Goal: Transaction & Acquisition: Purchase product/service

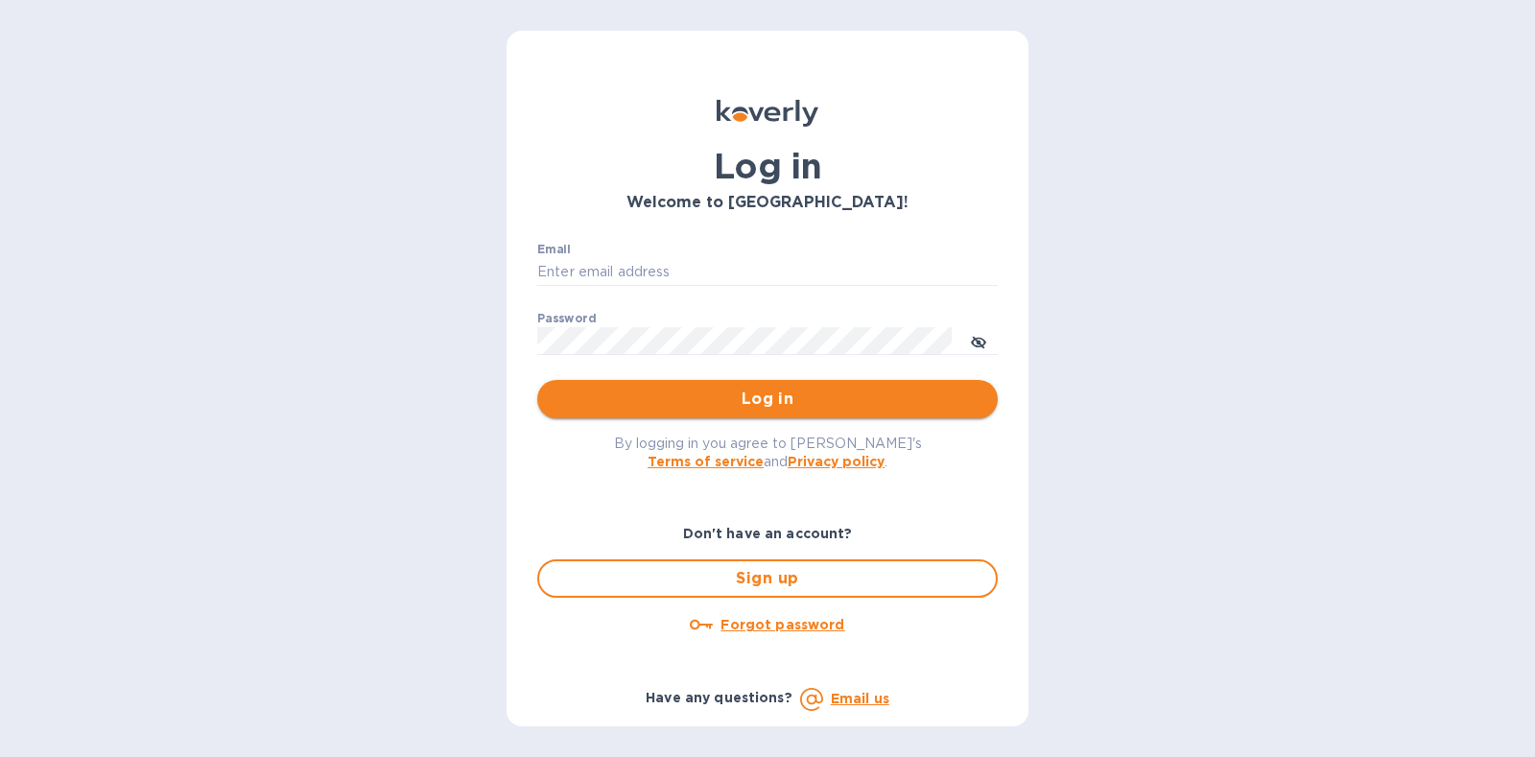
type input "steve@islidesua.com"
click at [756, 404] on span "Log in" at bounding box center [768, 399] width 430 height 23
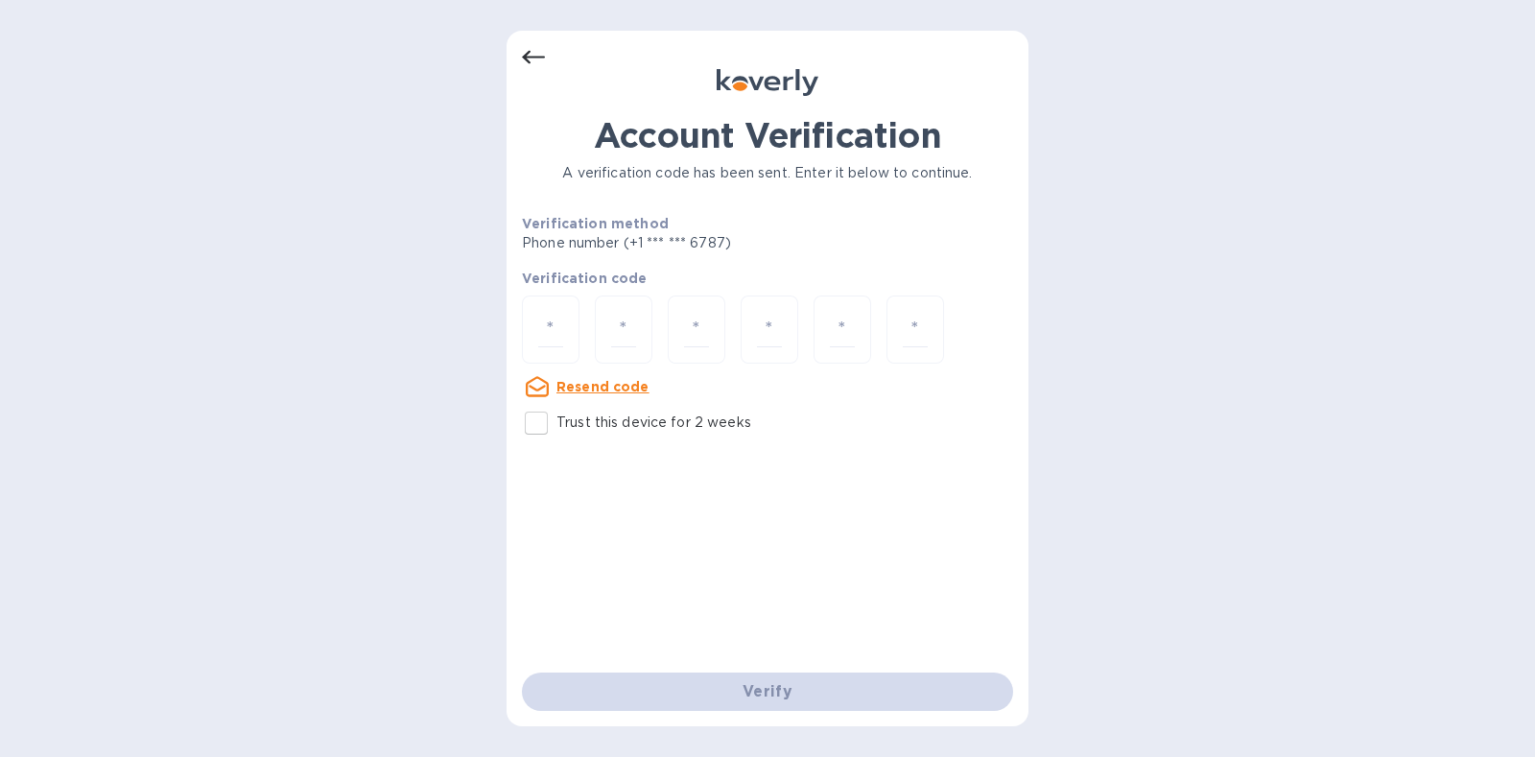
click at [646, 429] on p "Trust this device for 2 weeks" at bounding box center [653, 422] width 195 height 20
click at [556, 429] on input "Trust this device for 2 weeks" at bounding box center [536, 423] width 40 height 40
checkbox input "true"
click at [532, 332] on div at bounding box center [551, 329] width 58 height 68
type input "3"
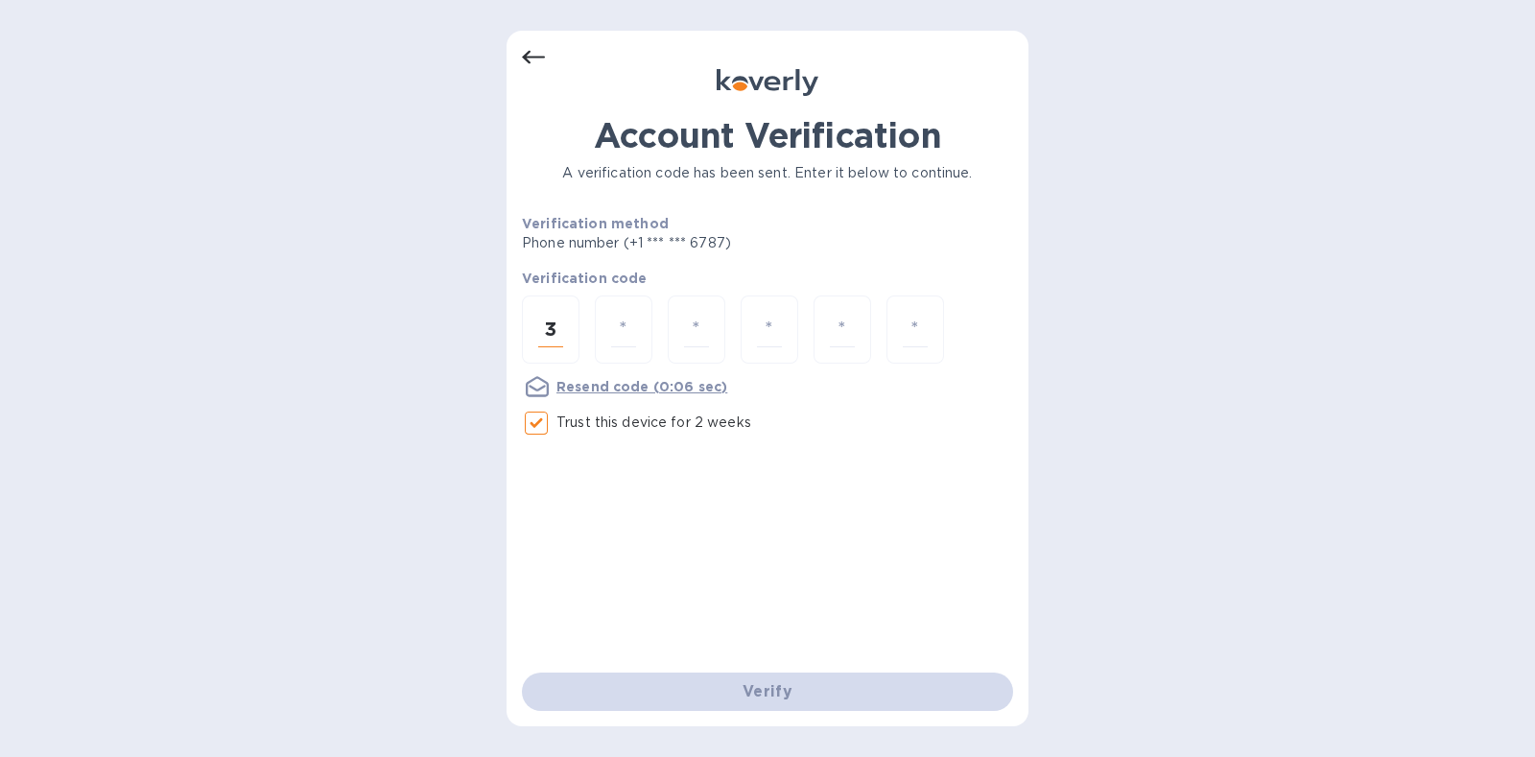
type input "1"
type input "6"
type input "2"
type input "5"
type input "2"
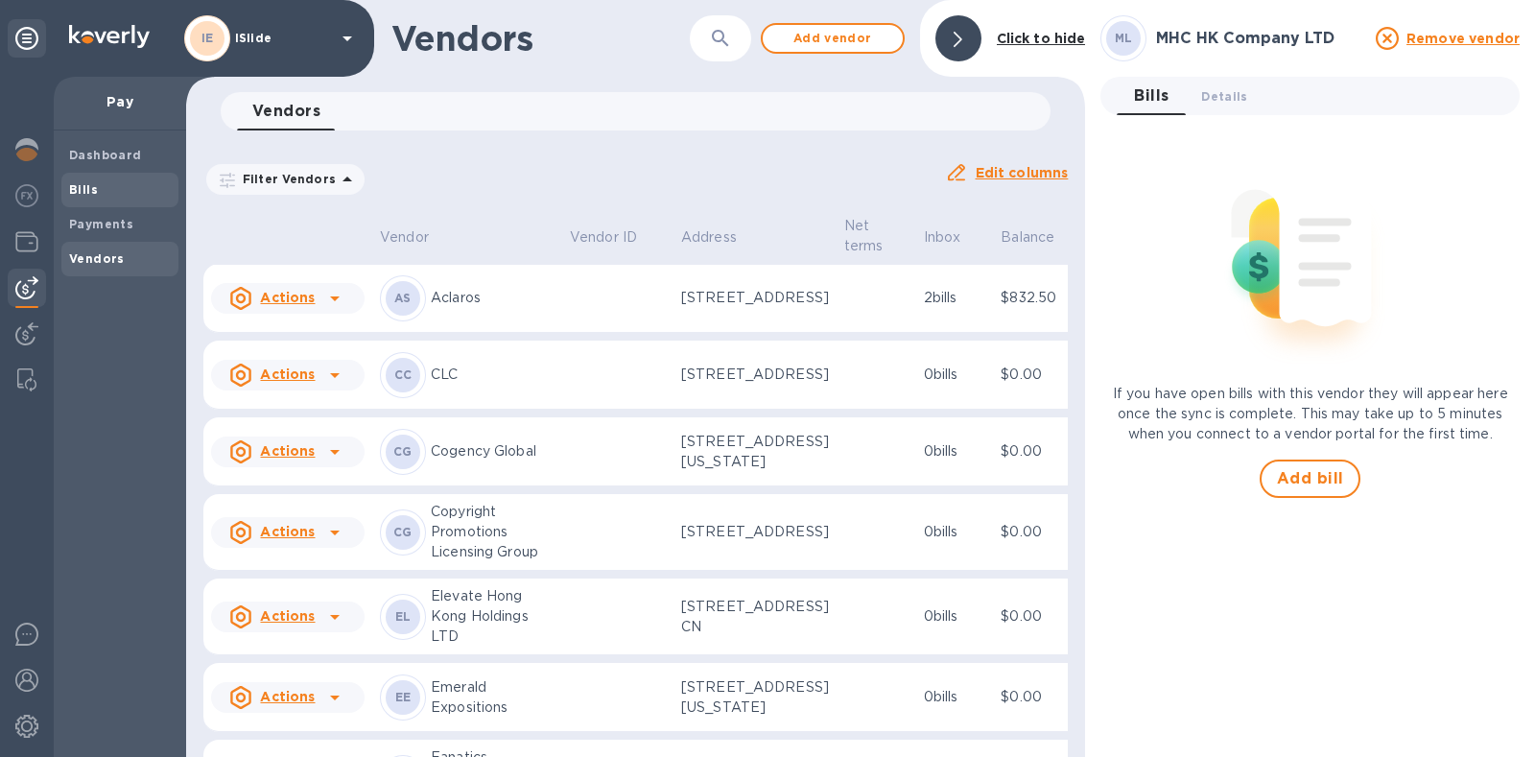
click at [118, 196] on span "Bills" at bounding box center [120, 189] width 102 height 19
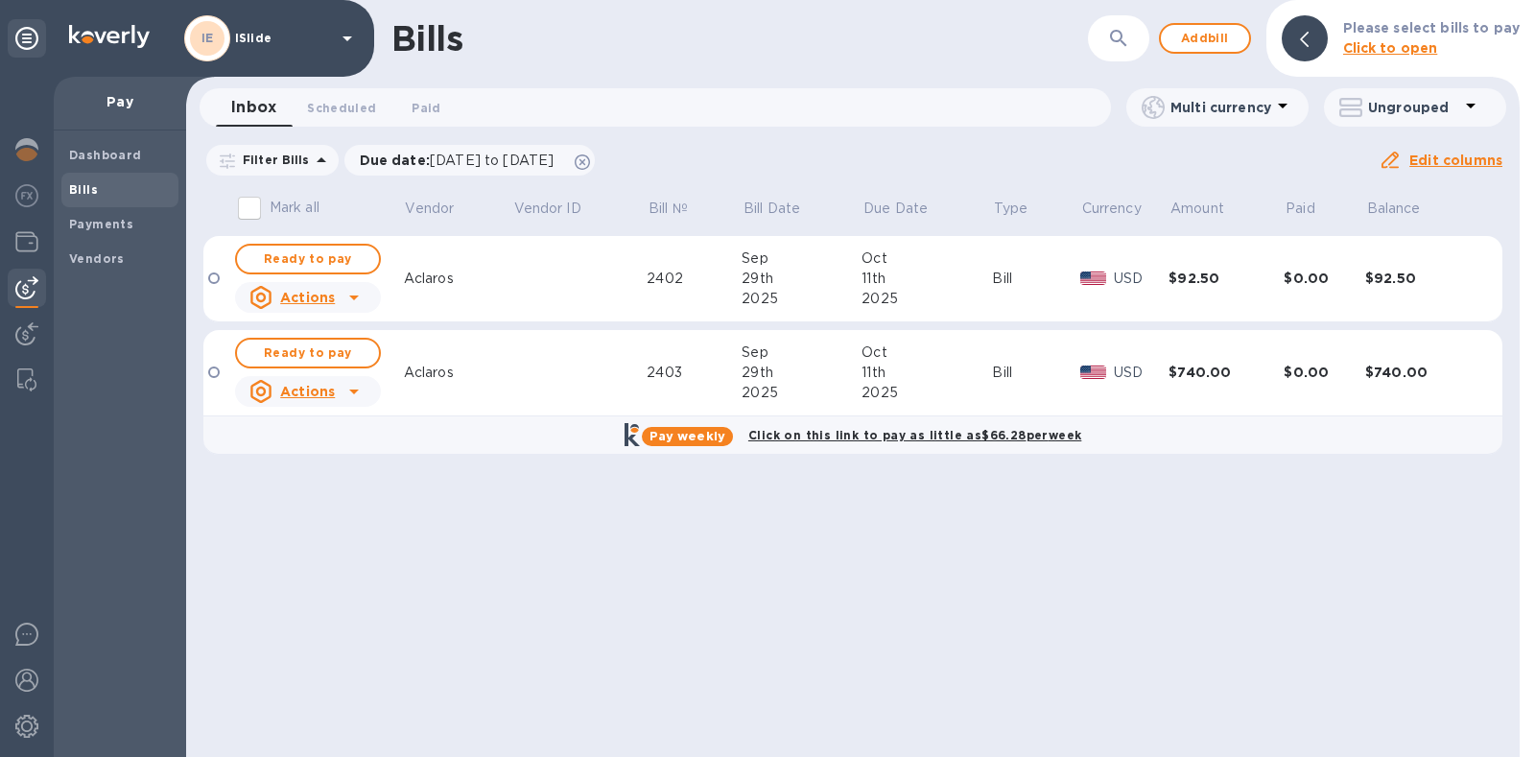
click at [1463, 44] on p "Click to open" at bounding box center [1431, 48] width 176 height 20
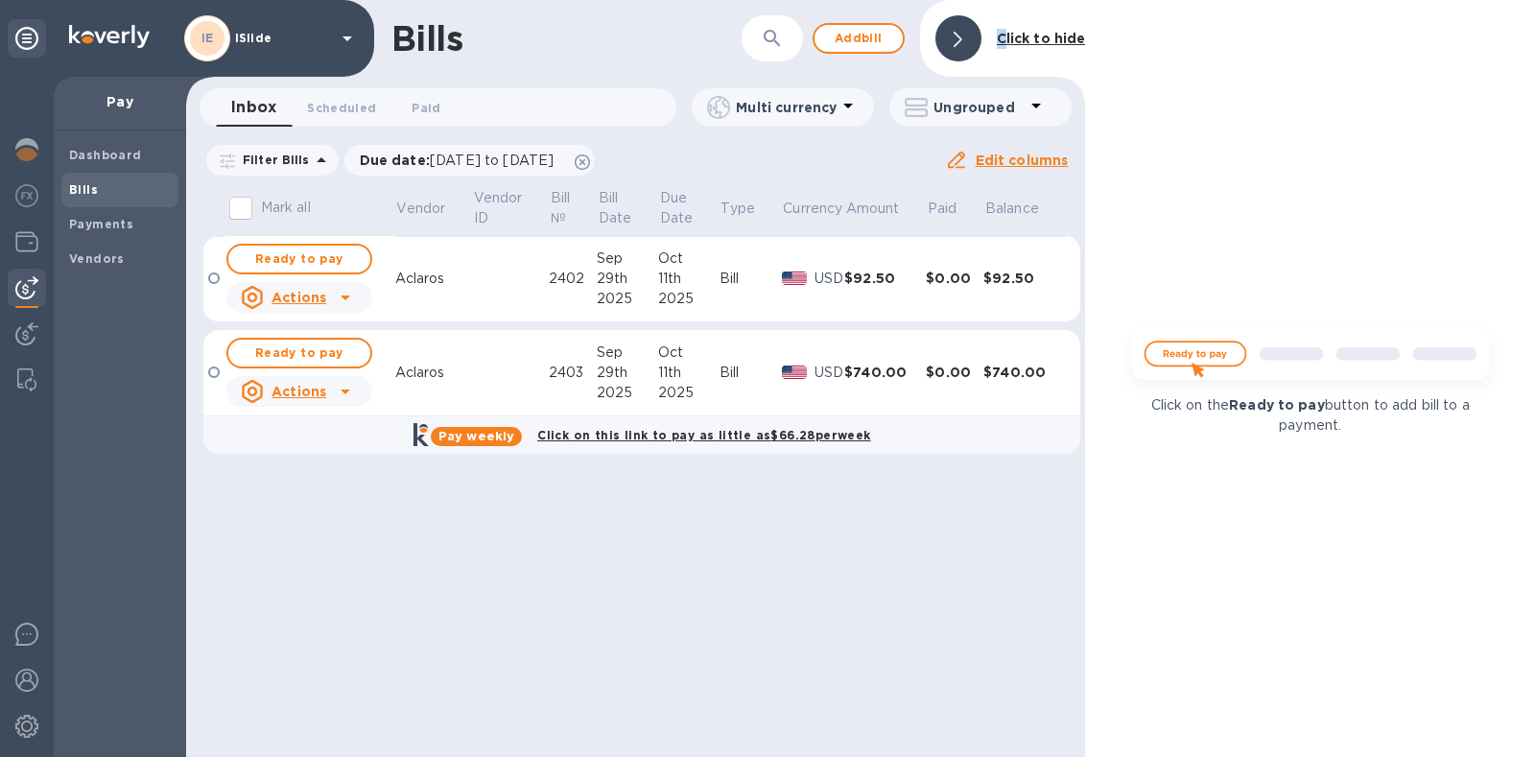
click at [1002, 37] on b "Click to hide" at bounding box center [1041, 38] width 89 height 15
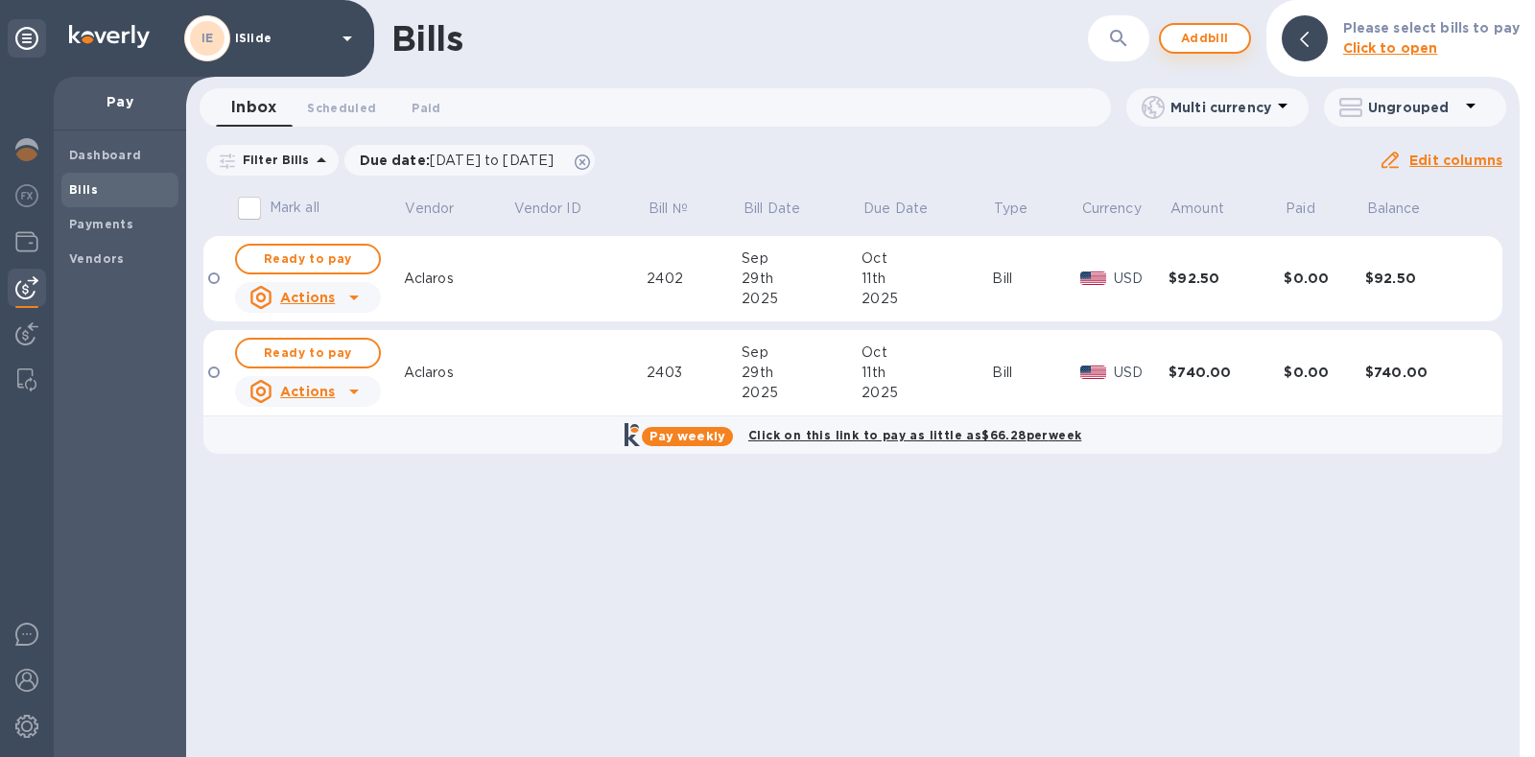
click at [1200, 42] on span "Add bill" at bounding box center [1205, 38] width 58 height 23
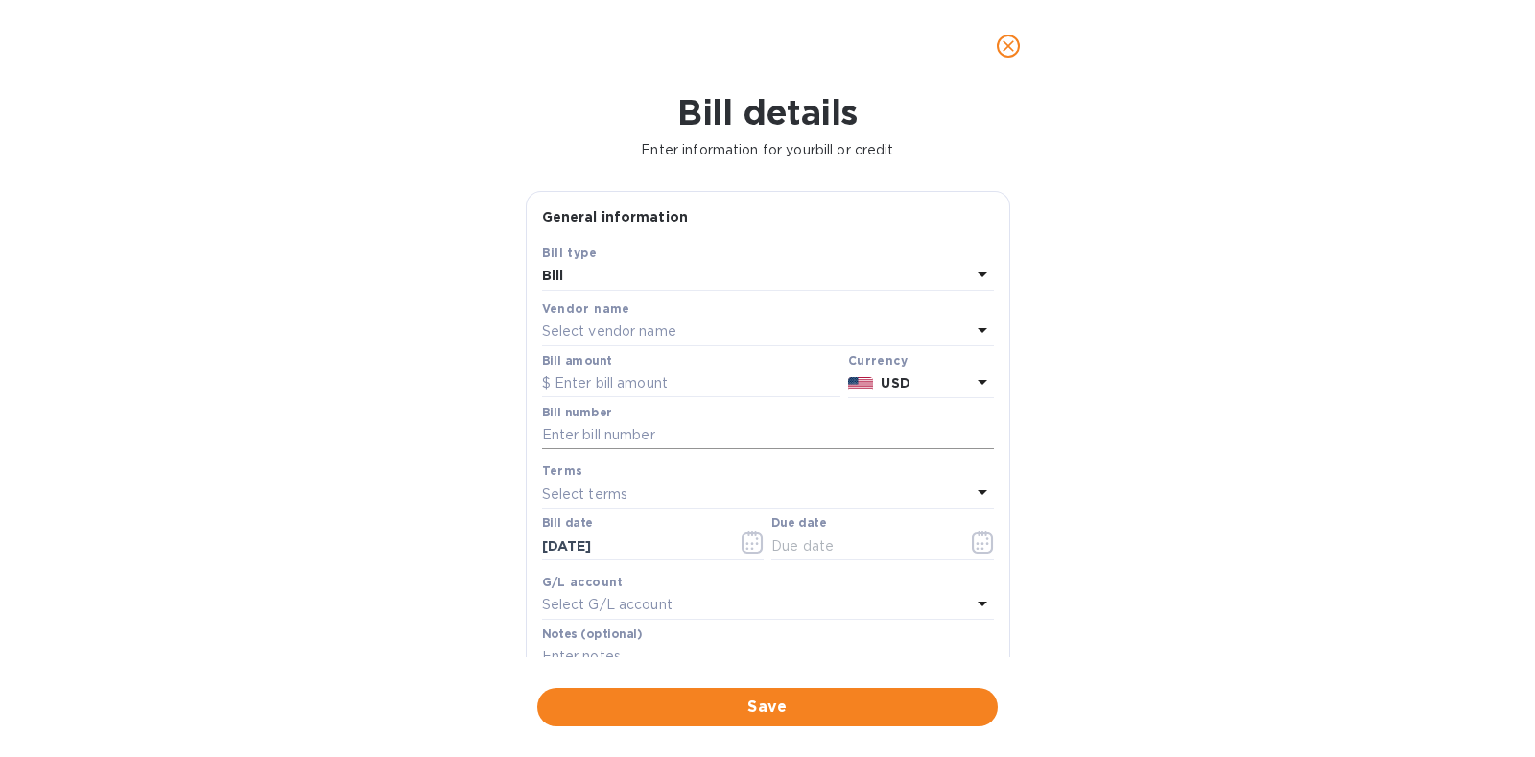
click at [628, 440] on input "text" at bounding box center [768, 435] width 452 height 29
paste input "S5895825"
type input "S5895825"
click at [675, 331] on p "Select vendor name" at bounding box center [609, 331] width 134 height 20
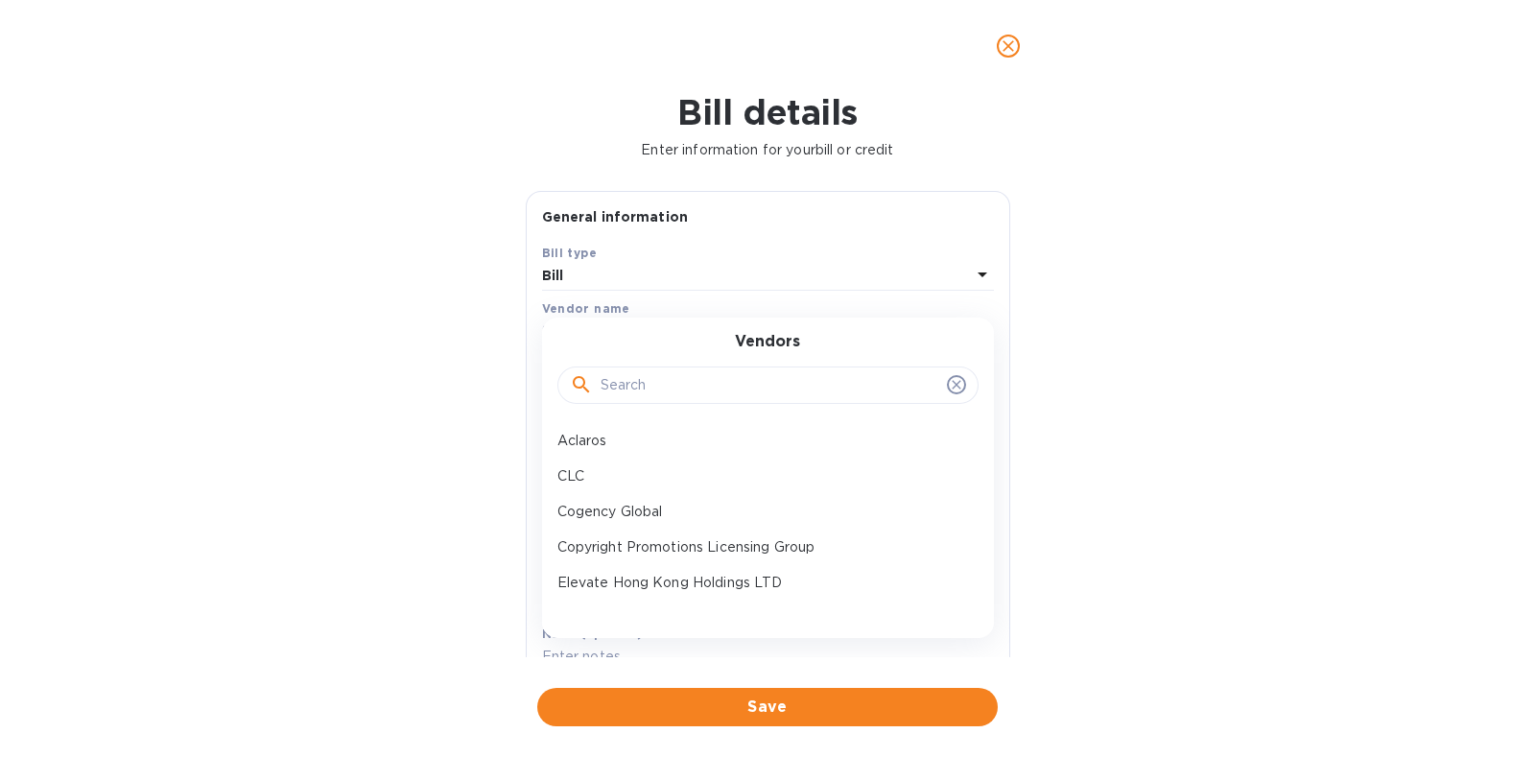
click at [672, 391] on input "text" at bounding box center [769, 385] width 339 height 29
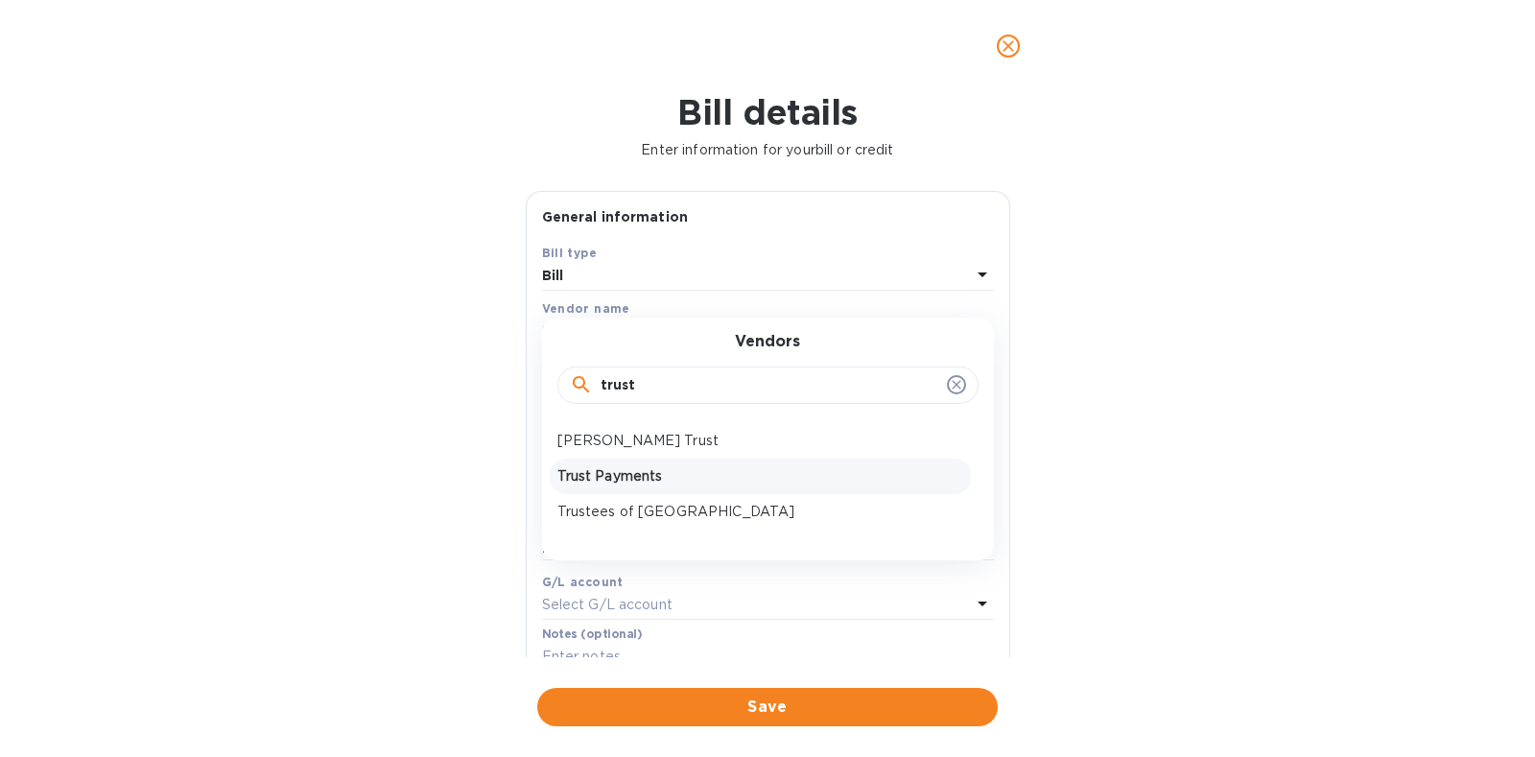
type input "trust"
click at [655, 473] on p "Trust Payments" at bounding box center [760, 476] width 406 height 20
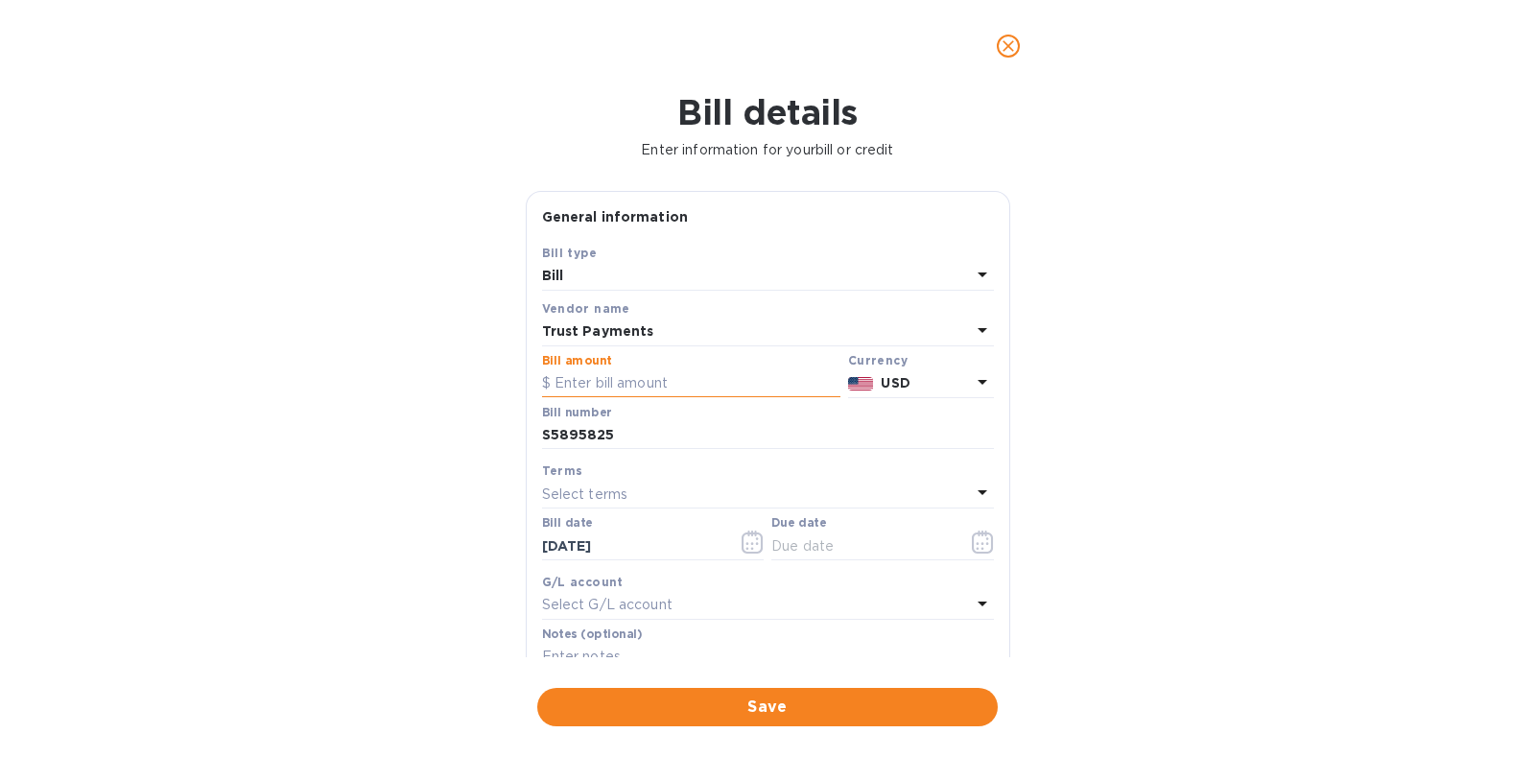
click at [607, 379] on input "text" at bounding box center [691, 383] width 298 height 29
type input "150"
click at [985, 538] on icon "button" at bounding box center [983, 541] width 22 height 23
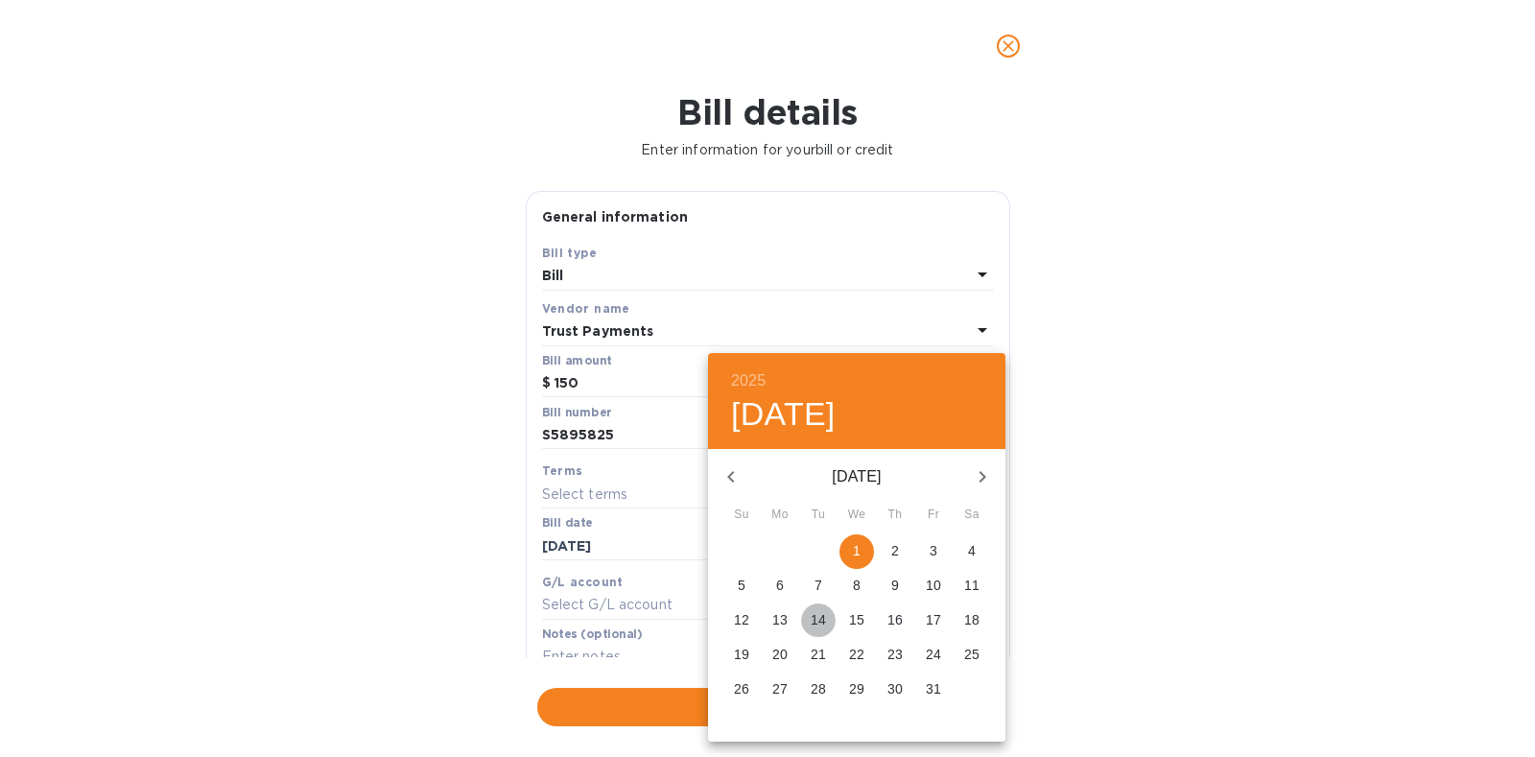
click at [824, 624] on p "14" at bounding box center [818, 619] width 15 height 19
type input "[DATE]"
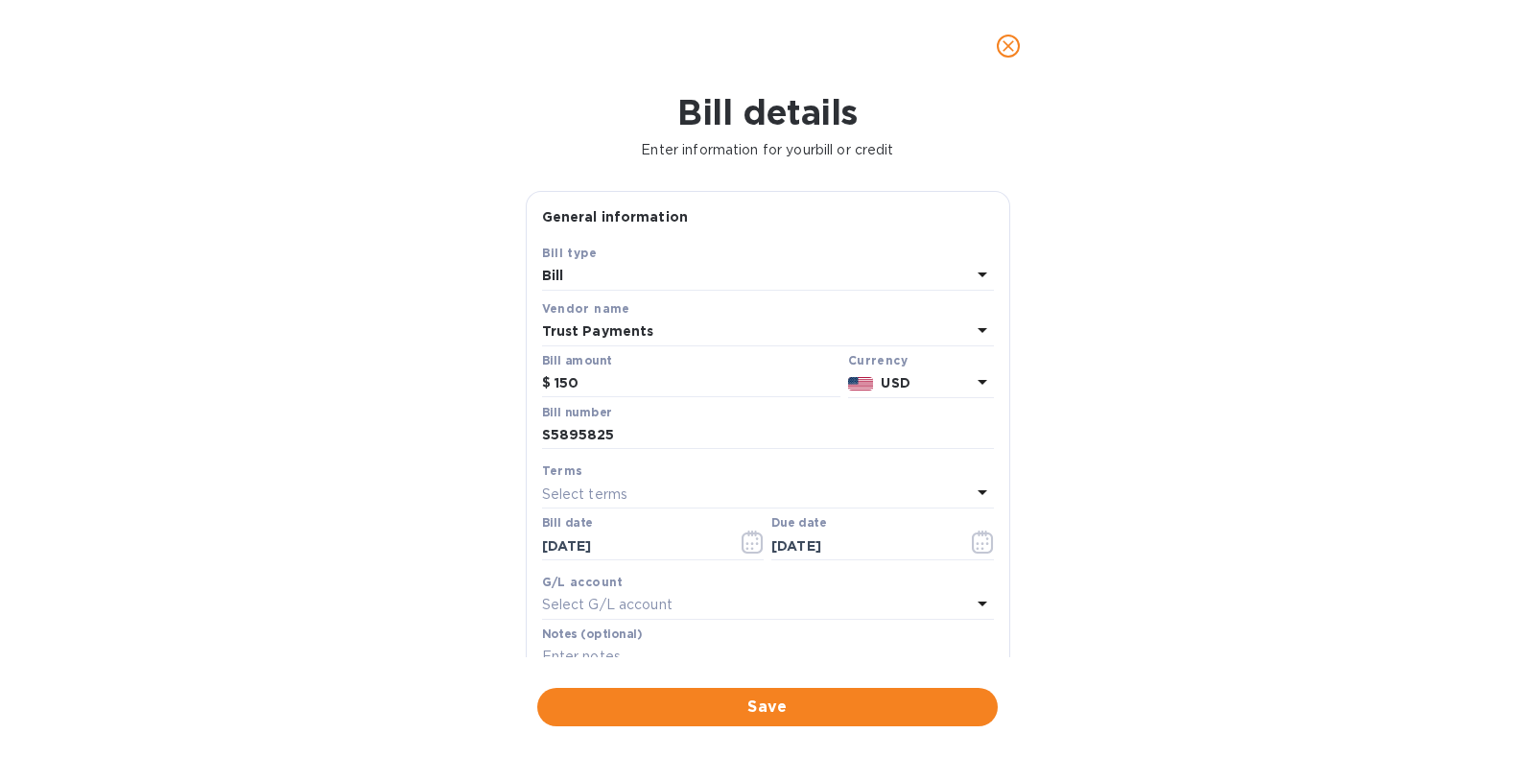
scroll to position [250, 0]
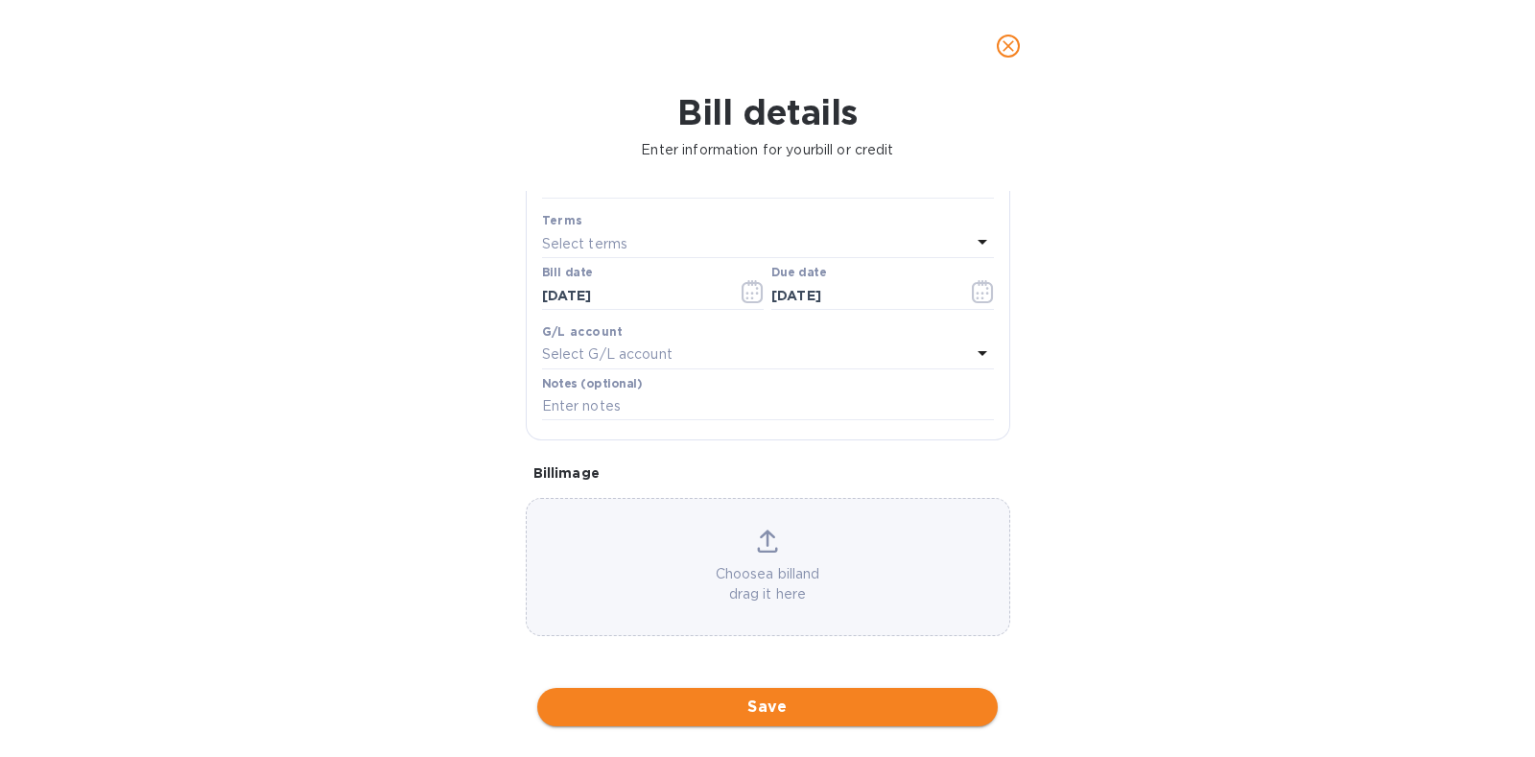
click at [770, 693] on button "Save" at bounding box center [767, 707] width 460 height 38
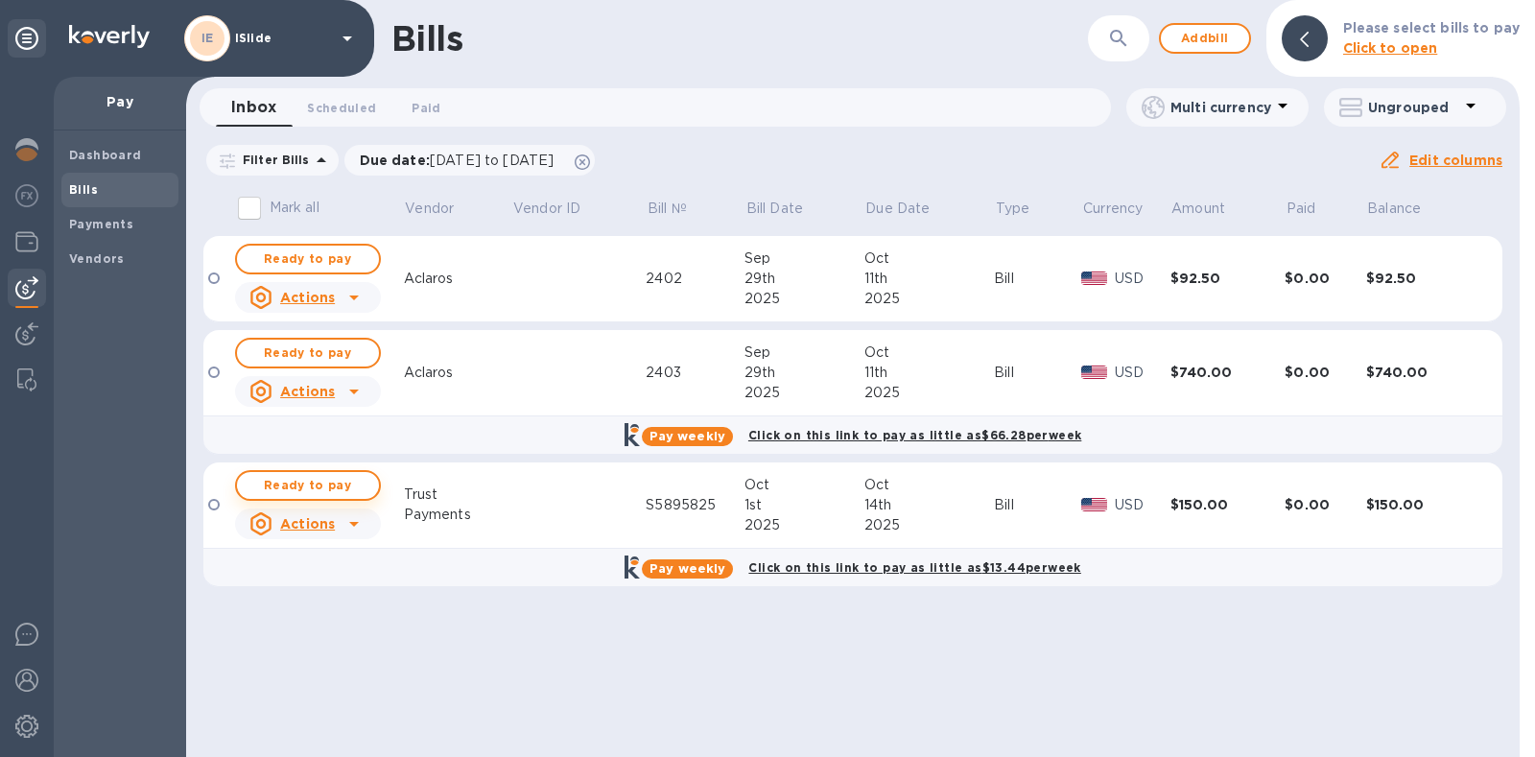
click at [312, 482] on span "Ready to pay" at bounding box center [307, 485] width 111 height 23
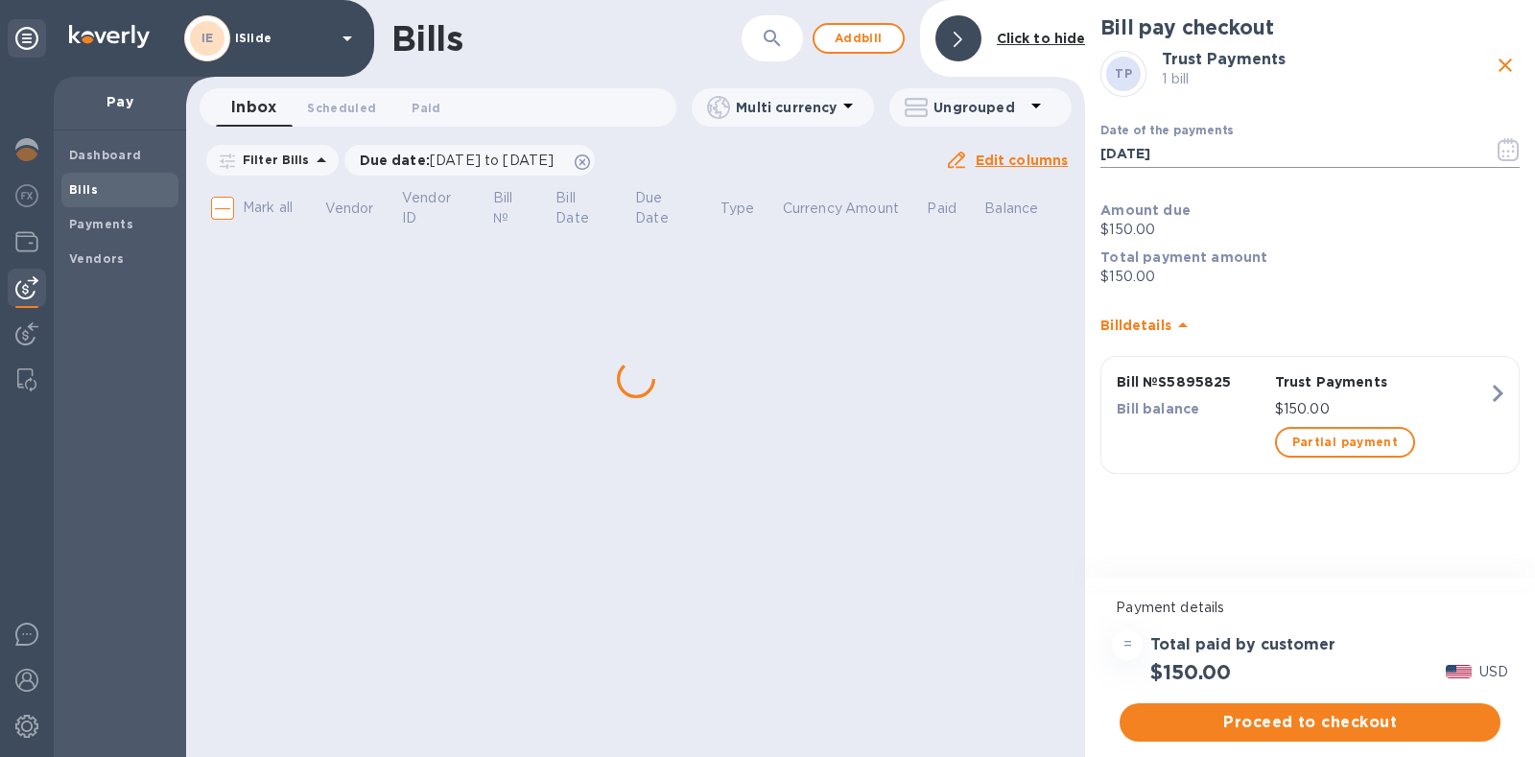
click at [1515, 146] on icon "button" at bounding box center [1508, 149] width 22 height 23
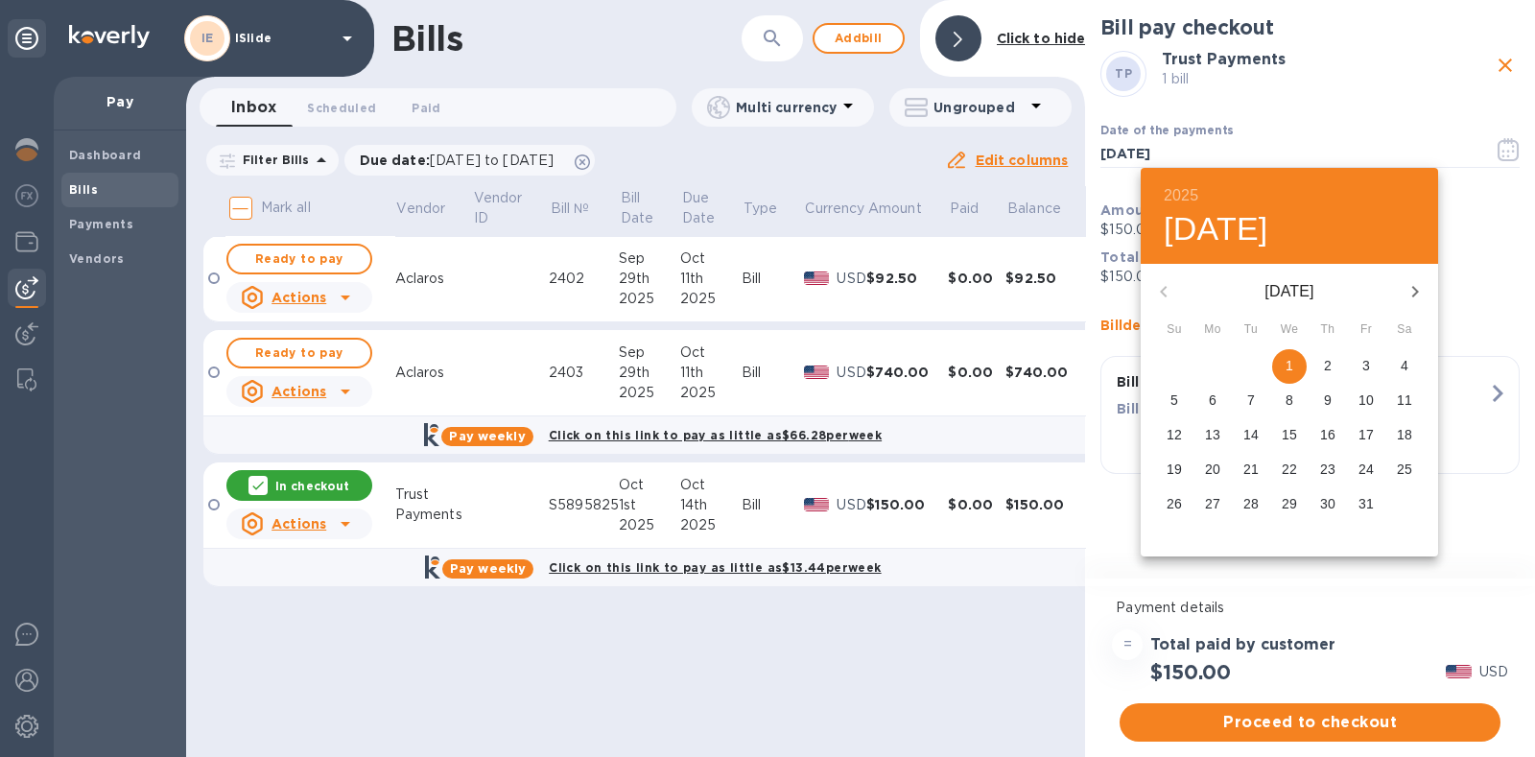
click at [1213, 437] on p "13" at bounding box center [1212, 434] width 15 height 19
type input "[DATE]"
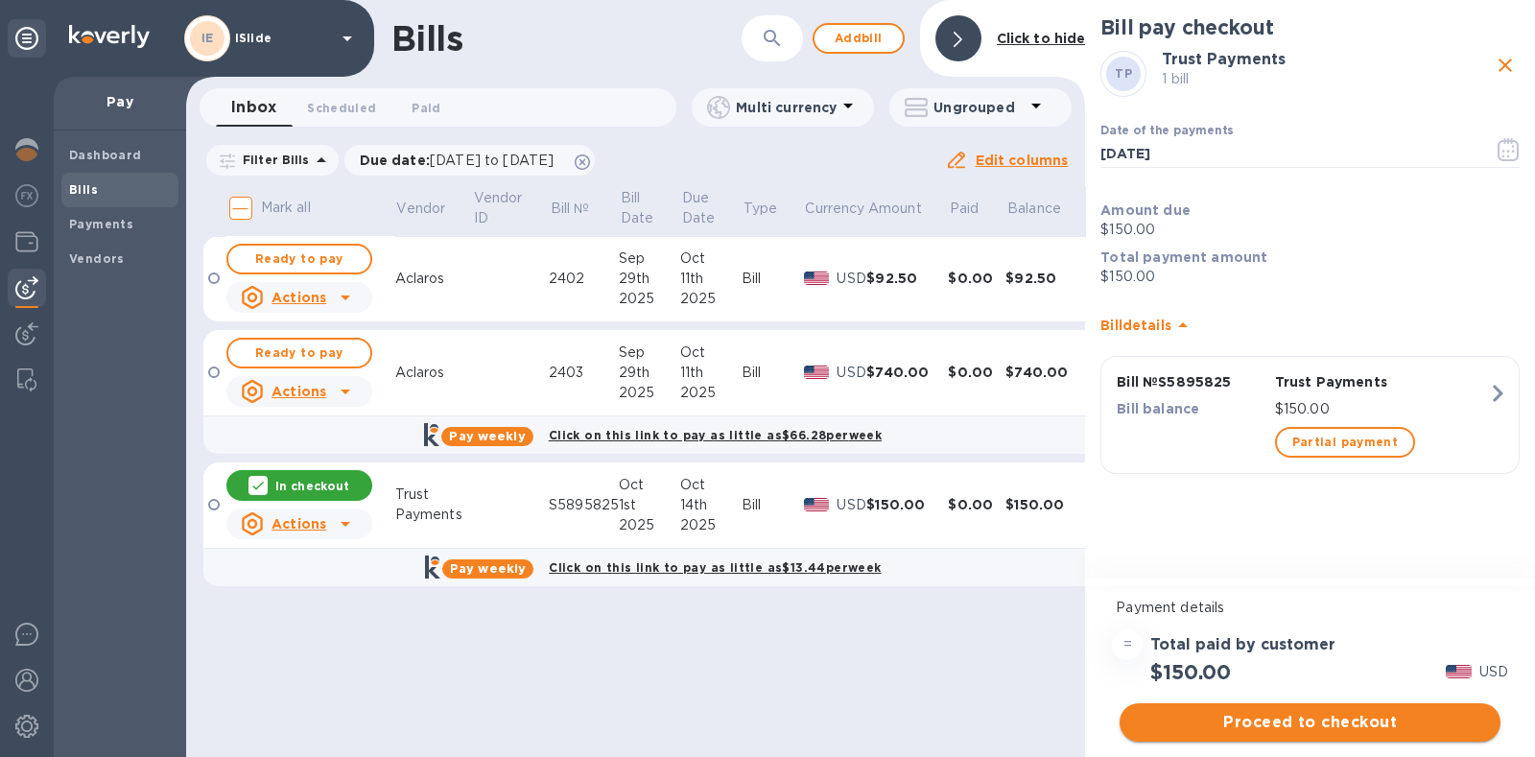
click at [1330, 721] on span "Proceed to checkout" at bounding box center [1310, 722] width 350 height 23
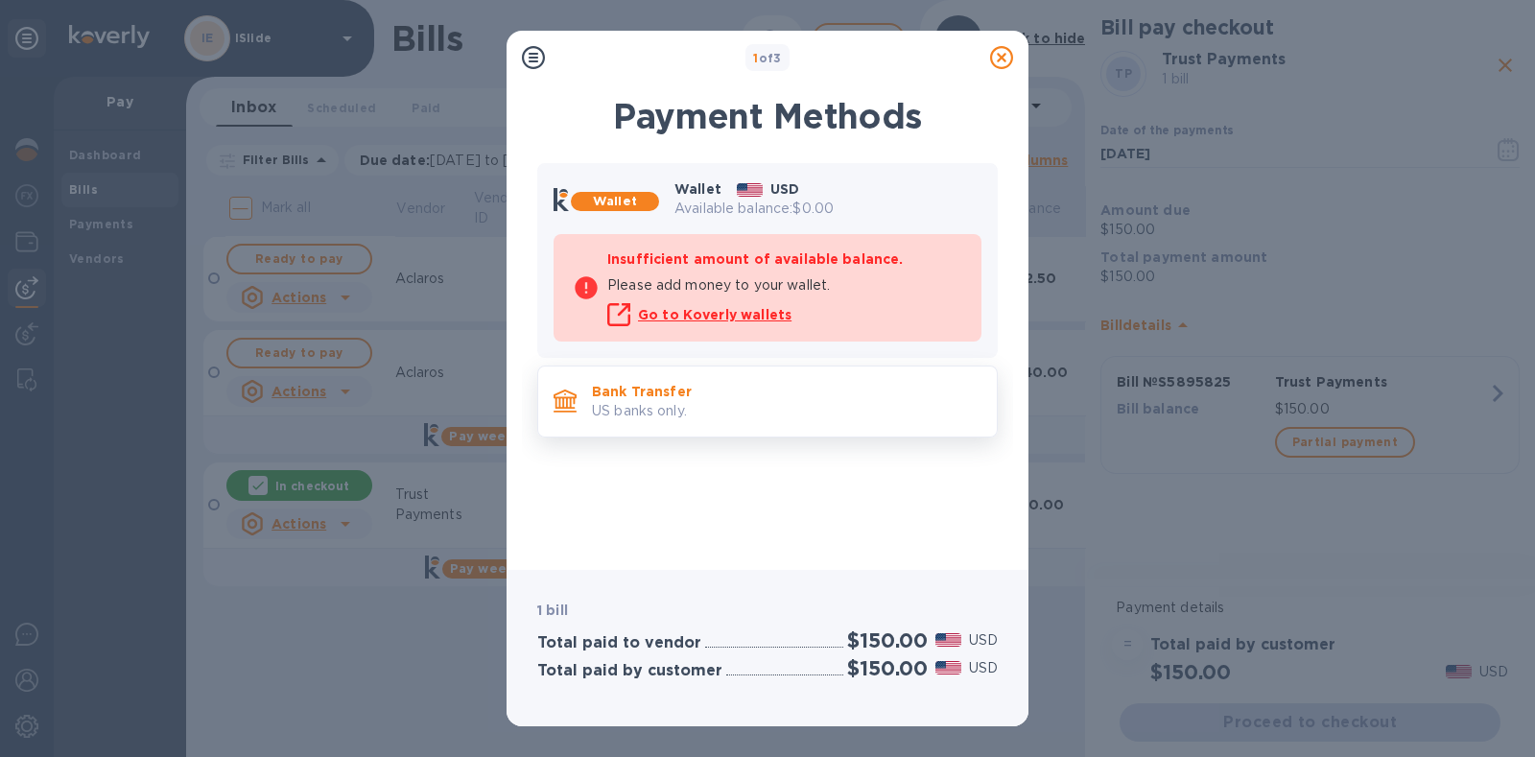
click at [736, 399] on p "Bank Transfer" at bounding box center [786, 391] width 389 height 19
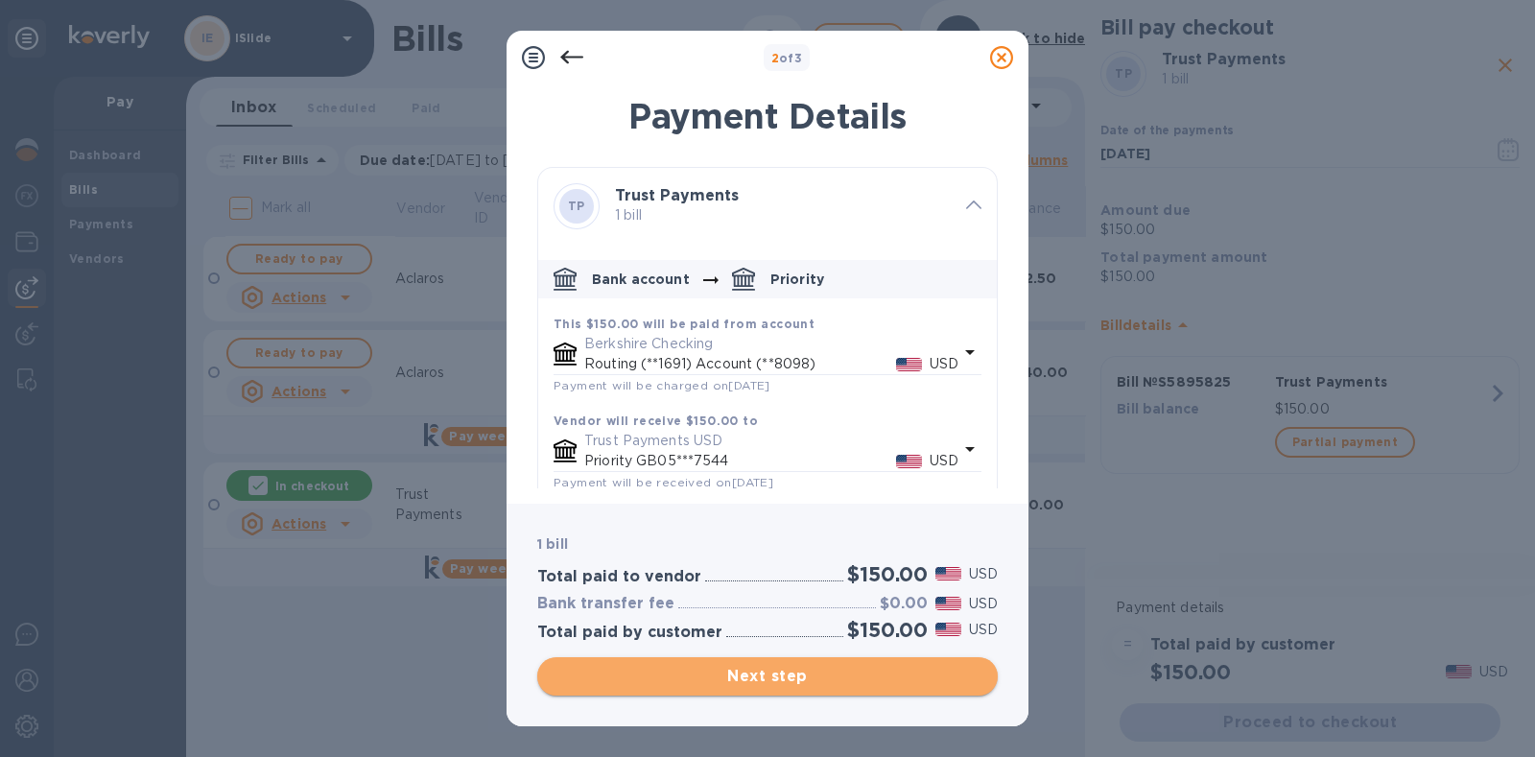
click at [773, 685] on span "Next step" at bounding box center [768, 676] width 430 height 23
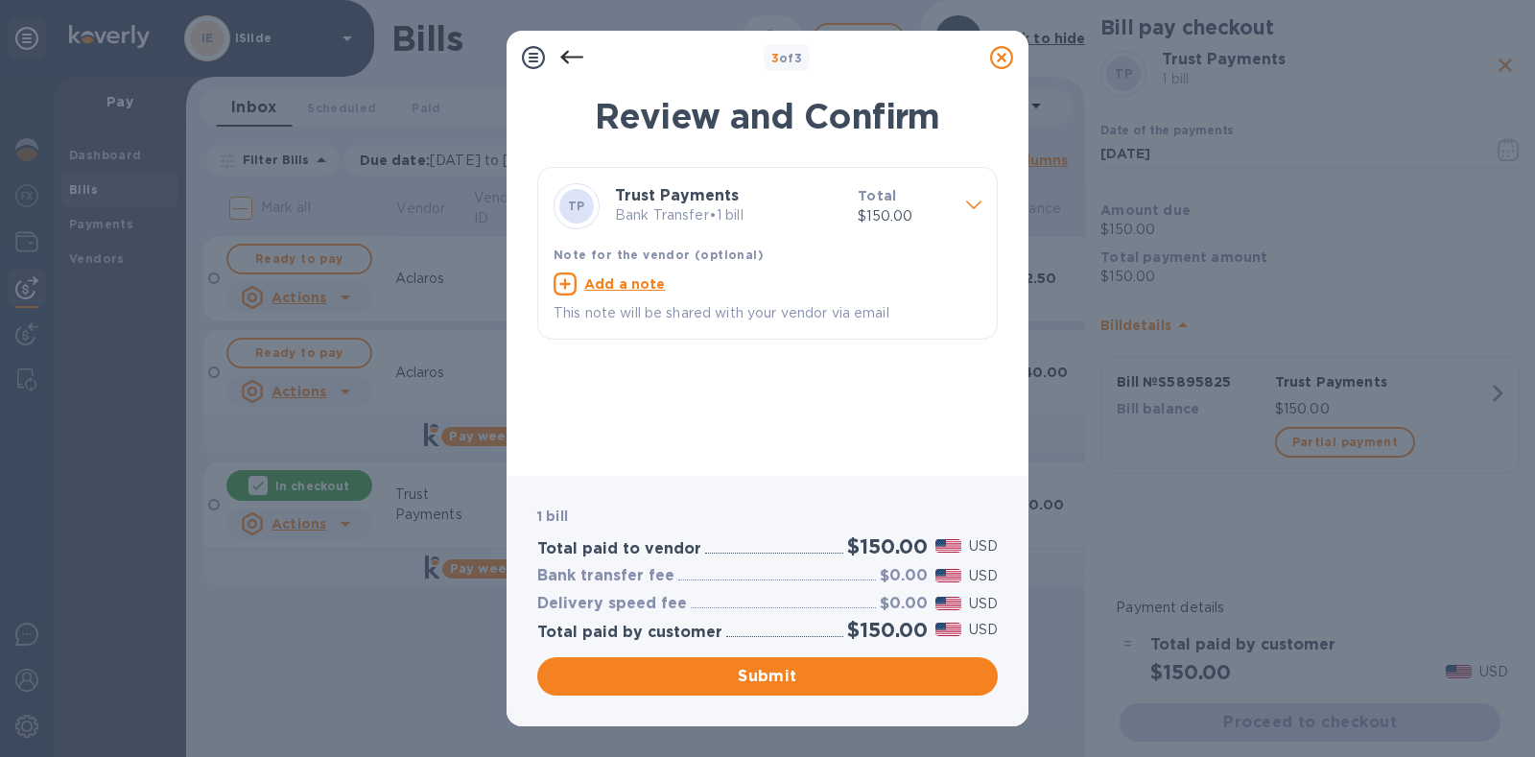
click at [638, 277] on u "Add a note" at bounding box center [625, 283] width 82 height 15
click at [643, 294] on textarea at bounding box center [751, 286] width 397 height 16
paste textarea "S5895825"
type textarea "Invoice S5895825"
click at [762, 677] on span "Submit" at bounding box center [768, 676] width 430 height 23
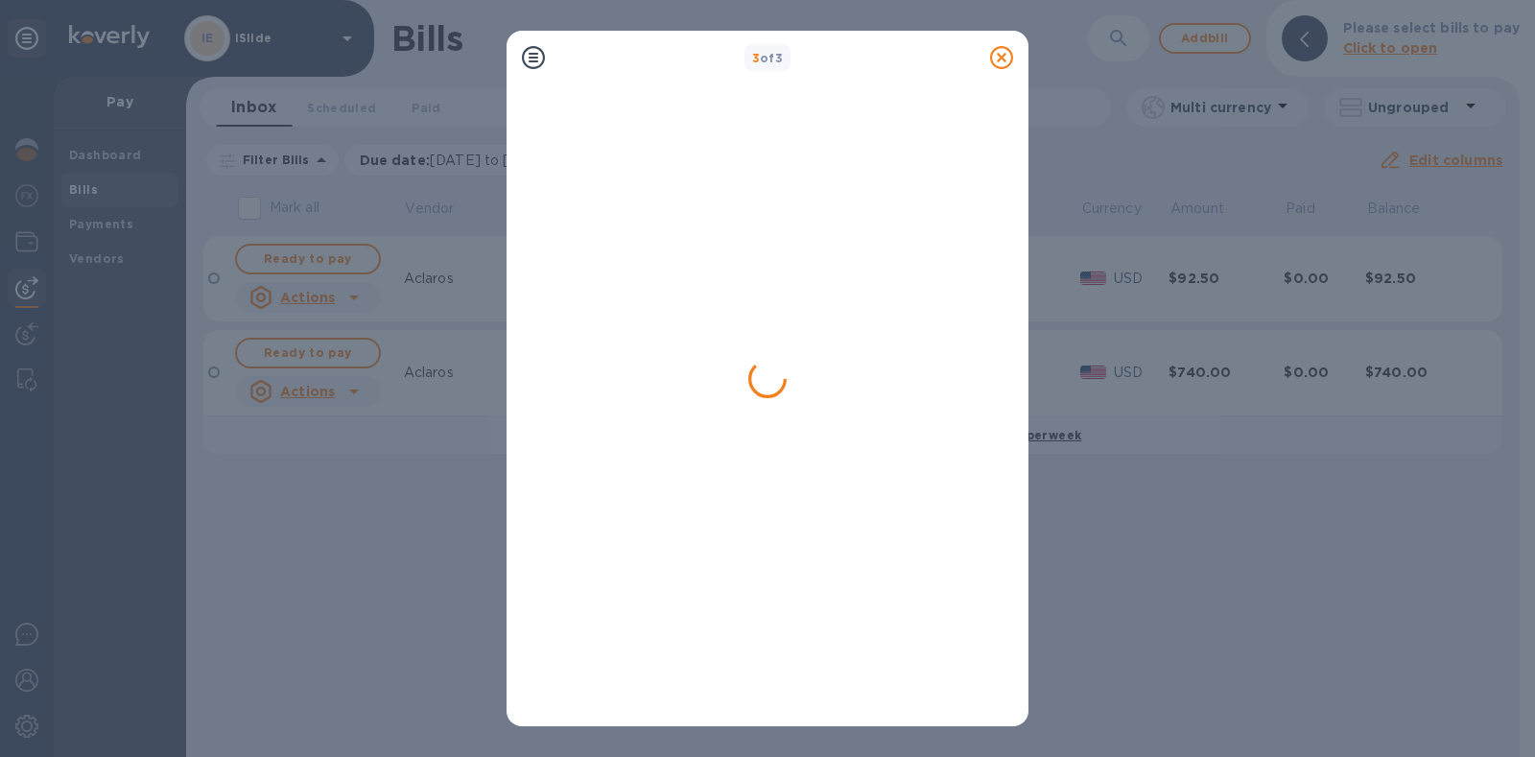
click at [1002, 59] on icon at bounding box center [1001, 57] width 23 height 23
